Goal: Navigation & Orientation: Find specific page/section

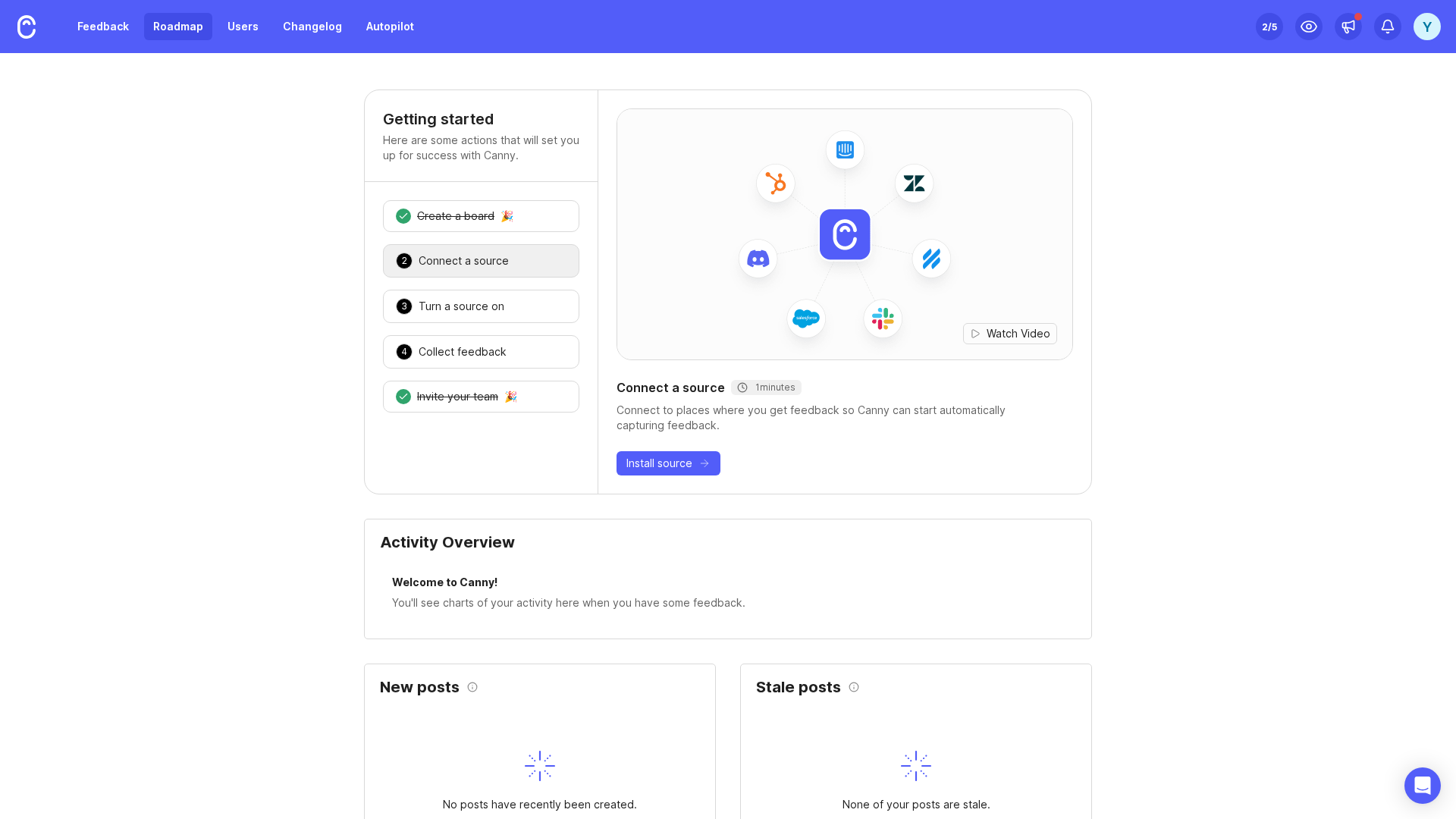
click at [164, 18] on link "Roadmap" at bounding box center [178, 26] width 68 height 27
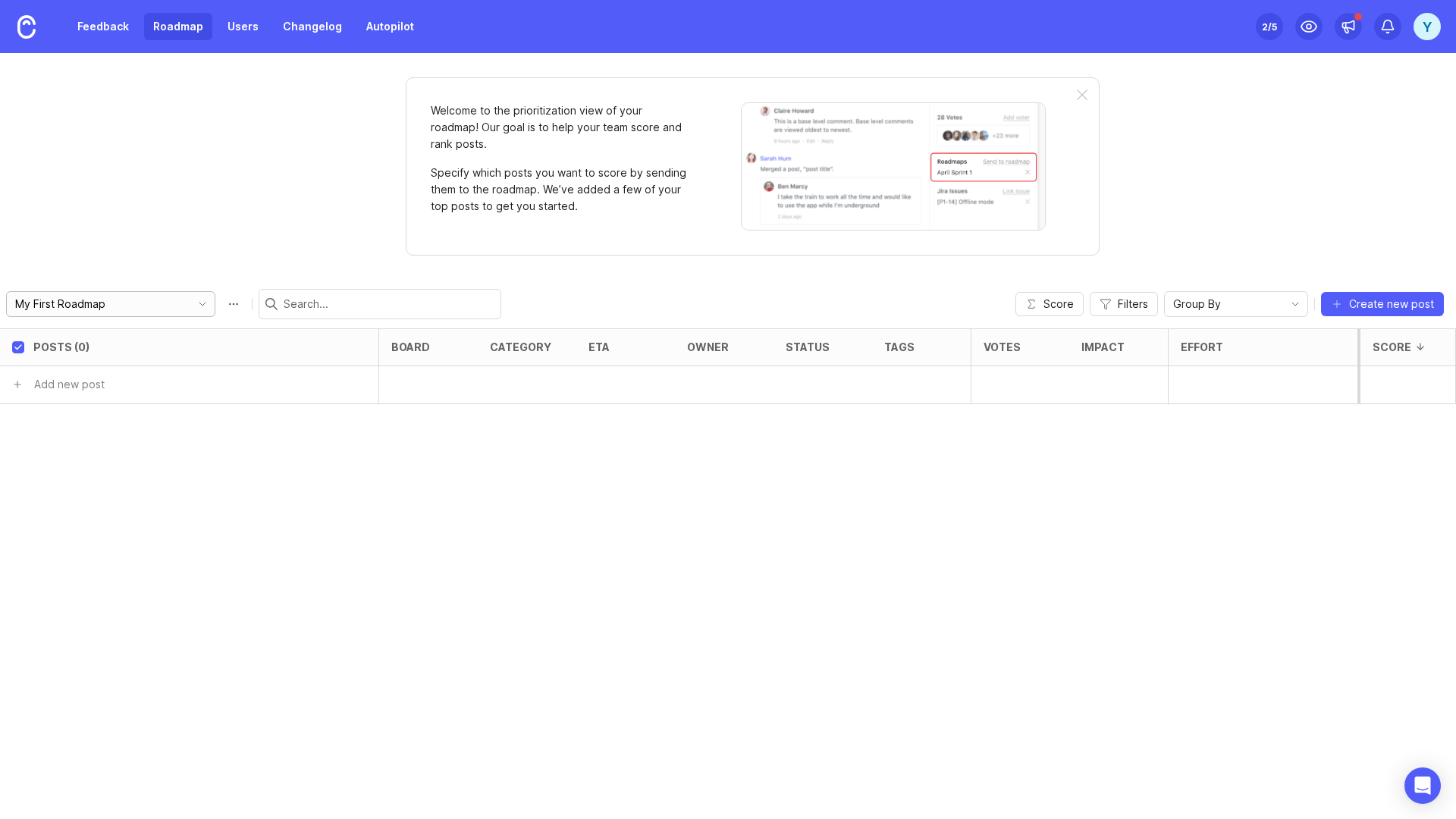
click at [115, 304] on input "My First Roadmap" at bounding box center [99, 304] width 168 height 16
click at [228, 494] on div "Posts (0) board category eta owner status tags Votes Impact Effort Score Add ne…" at bounding box center [728, 573] width 1456 height 490
click at [32, 36] on img at bounding box center [26, 27] width 18 height 24
